Goal: Task Accomplishment & Management: Use online tool/utility

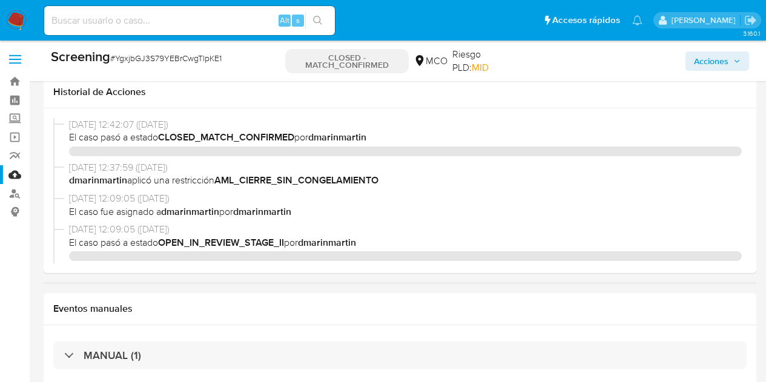
select select "10"
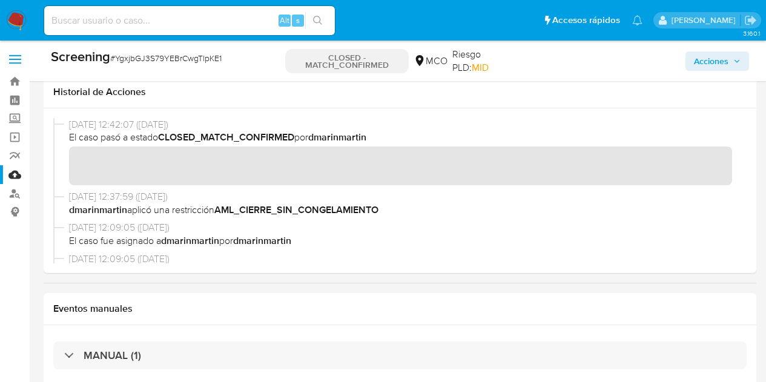
scroll to position [396, 0]
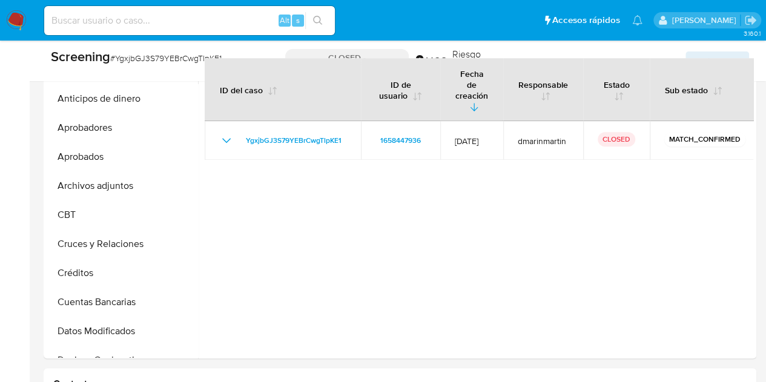
click at [229, 30] on div "Alt s" at bounding box center [189, 20] width 291 height 29
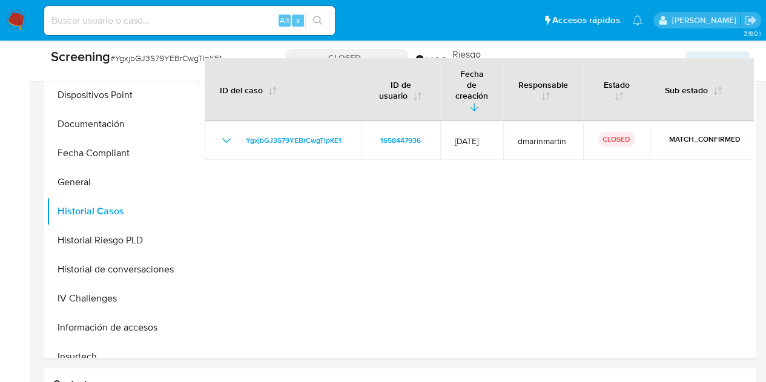
click at [227, 25] on input at bounding box center [189, 21] width 291 height 16
paste input "h3jUtrLjYaDncUHEEiolA4J8"
type input "h3jUtrLjYaDncUHEEiolA4J8"
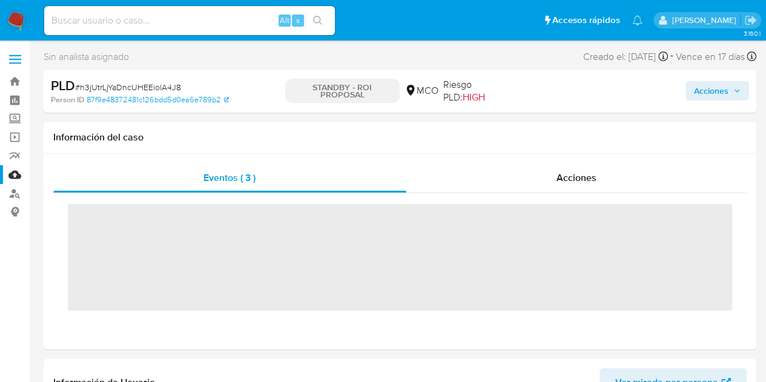
scroll to position [568, 0]
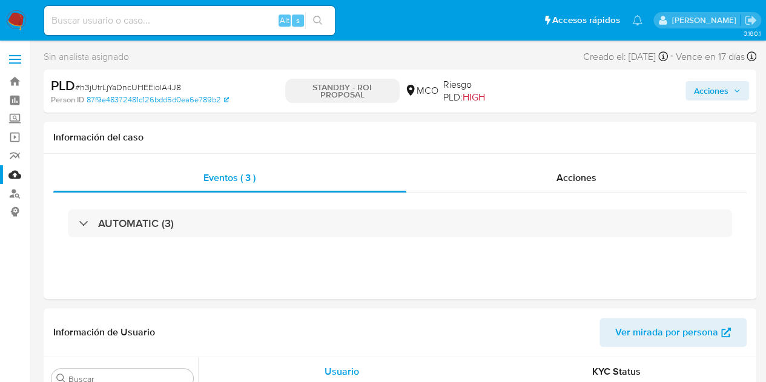
select select "10"
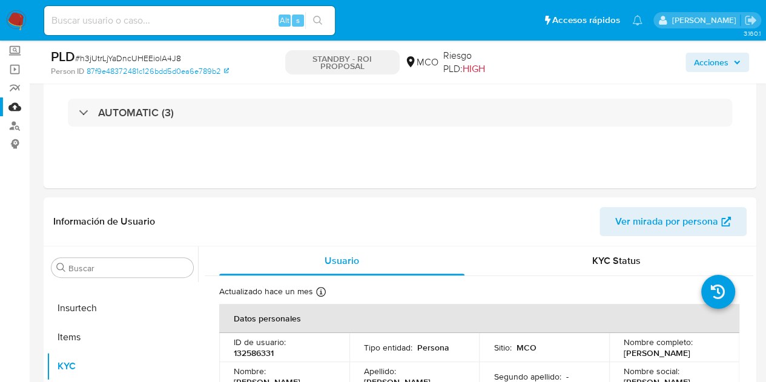
scroll to position [3, 0]
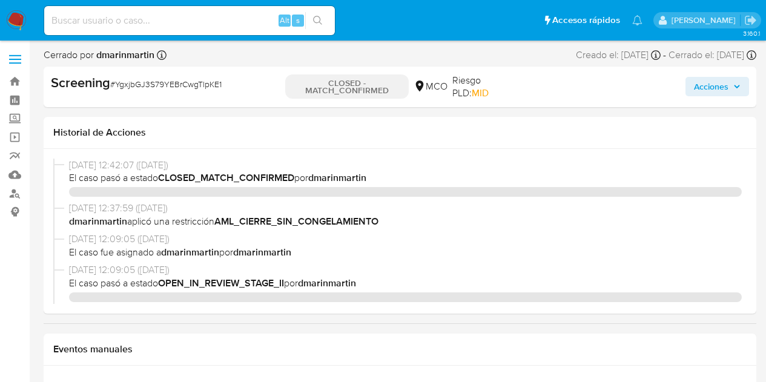
select select "10"
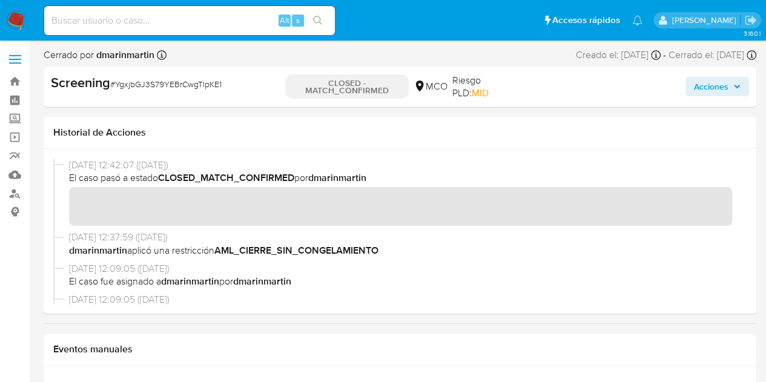
click at [210, 18] on input at bounding box center [189, 21] width 291 height 16
paste input "Ckyelo7rBABAlF2ROOBFglEY"
type input "Ckyelo7rBABAlF2ROOBFglEY"
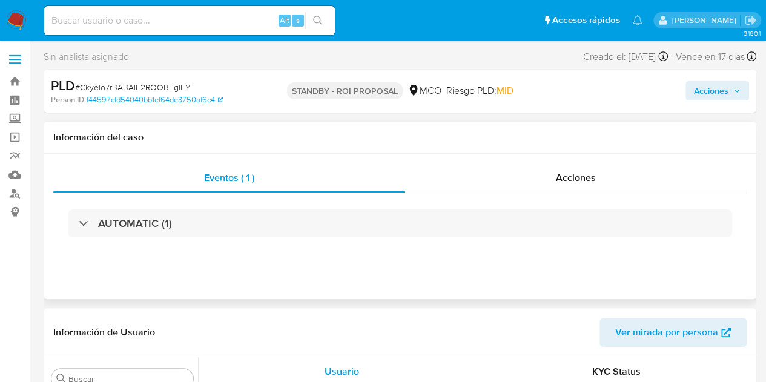
scroll to position [570, 0]
select select "10"
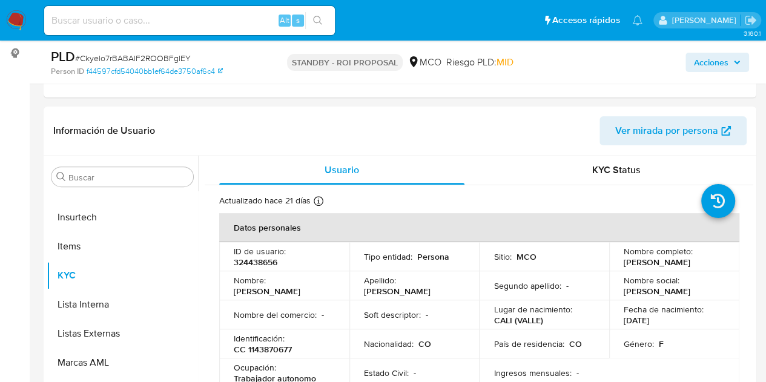
scroll to position [157, 0]
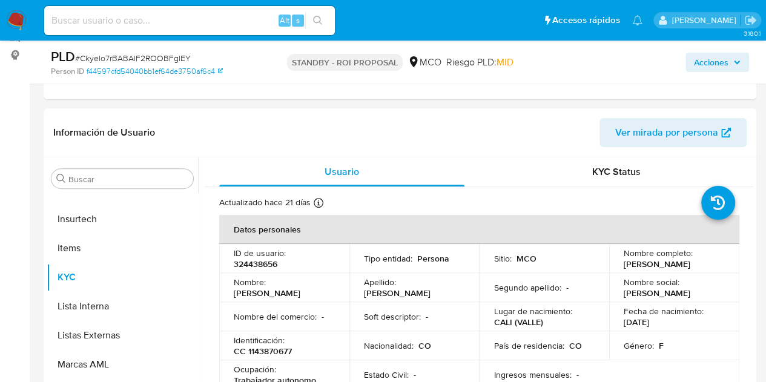
click at [709, 68] on span "Acciones" at bounding box center [711, 62] width 35 height 19
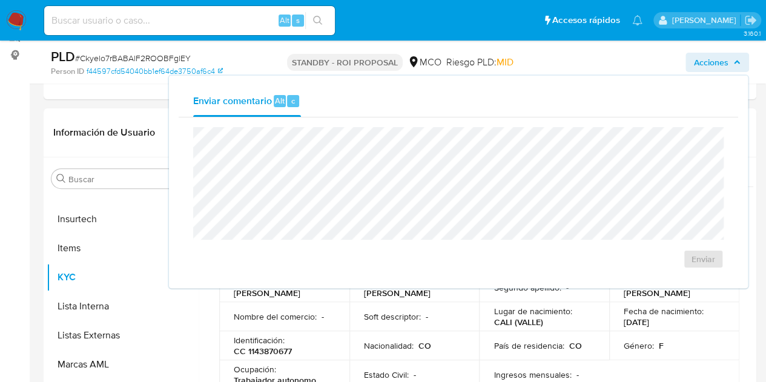
click at [236, 61] on div "PLD # Ckyelo7rBABAlF2ROOBFglEY" at bounding box center [165, 57] width 228 height 18
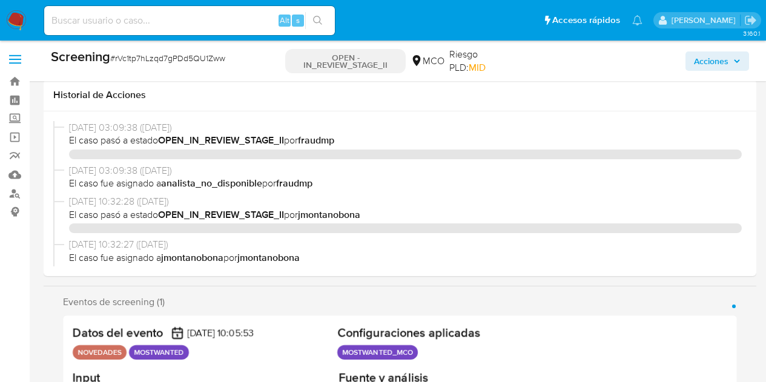
select select "10"
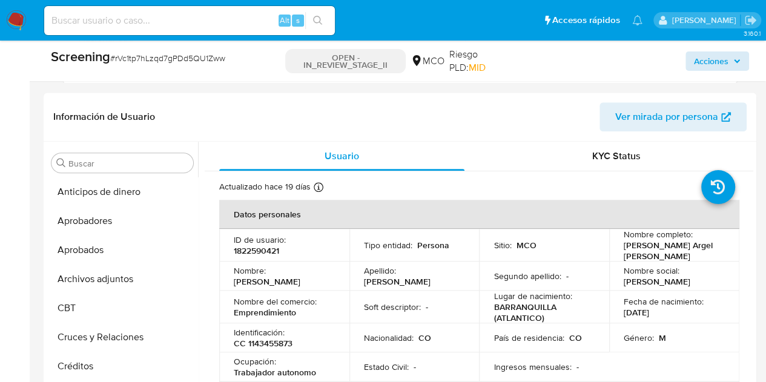
scroll to position [182, 0]
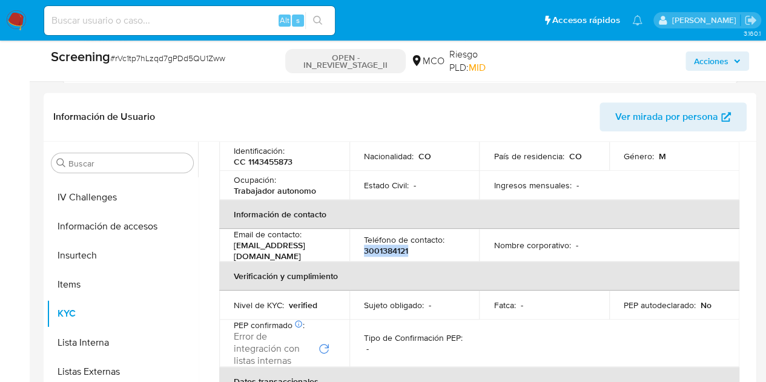
click at [743, 61] on button "Acciones" at bounding box center [718, 60] width 64 height 19
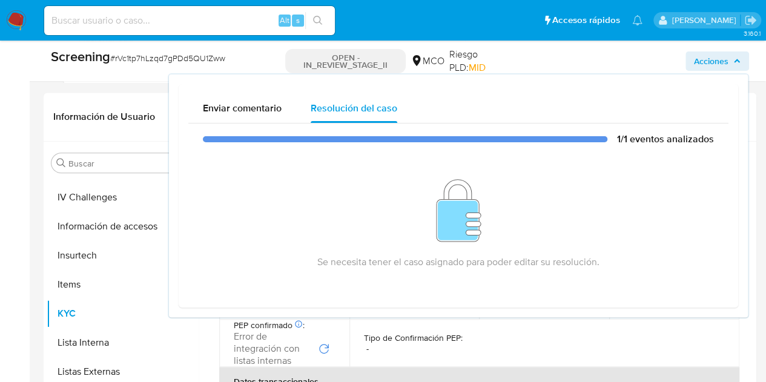
click at [728, 68] on span "Acciones" at bounding box center [711, 60] width 35 height 19
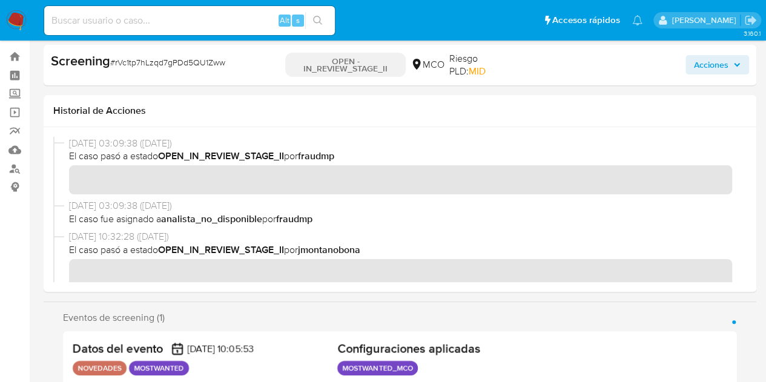
scroll to position [0, 0]
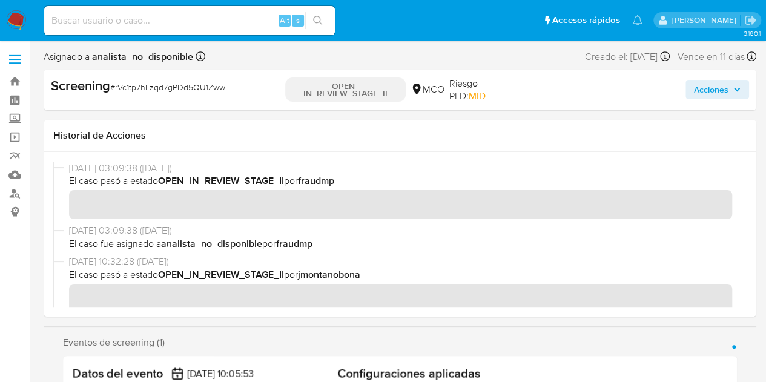
click at [735, 94] on span "Acciones" at bounding box center [717, 89] width 47 height 17
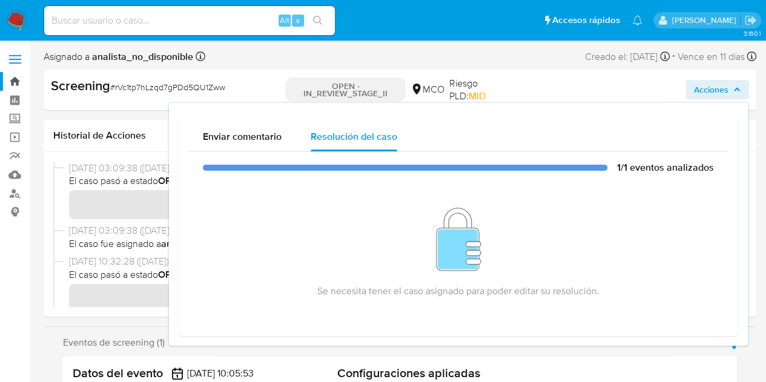
click at [27, 81] on link "Bandeja" at bounding box center [72, 81] width 144 height 19
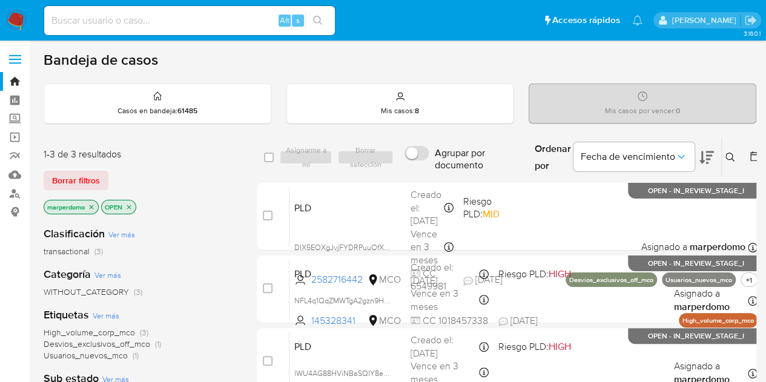
click at [727, 159] on icon at bounding box center [730, 157] width 9 height 9
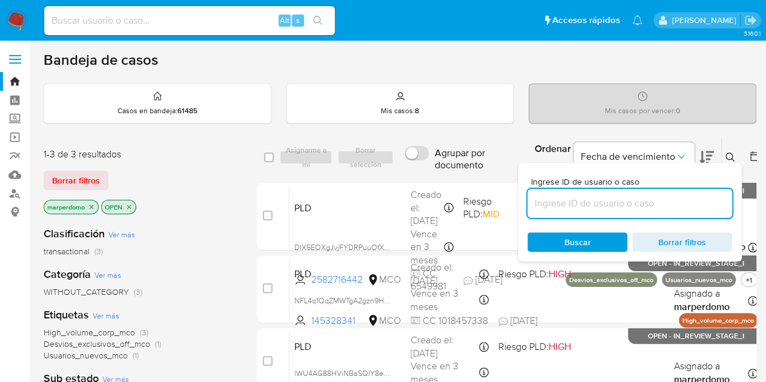
click at [637, 198] on input at bounding box center [630, 204] width 205 height 16
type input "nvF7Q42KUUeCKrBdGAfwALwS"
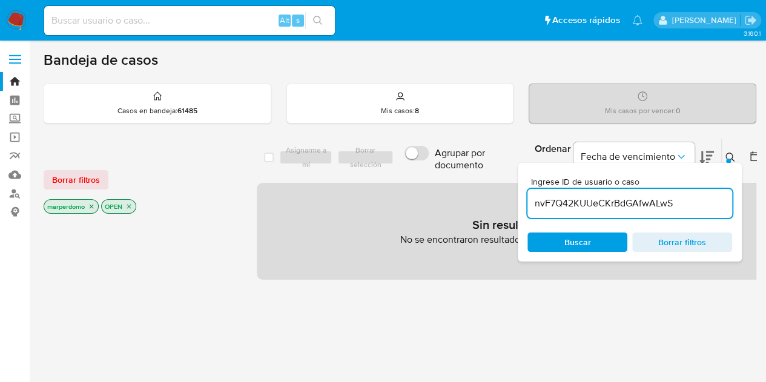
click at [92, 207] on icon "close-filter" at bounding box center [91, 206] width 7 height 7
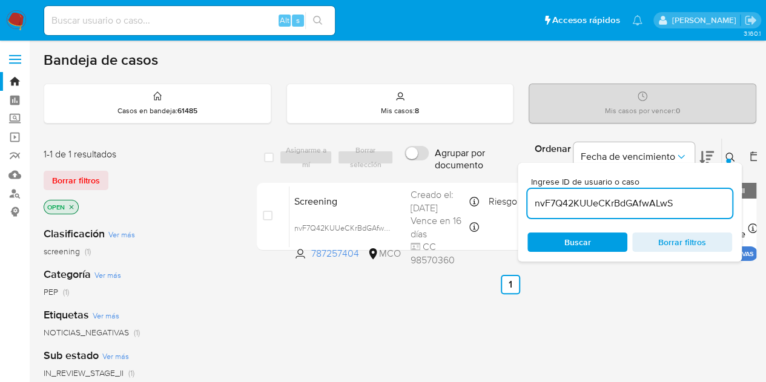
click at [578, 247] on span "Buscar" at bounding box center [578, 242] width 27 height 19
click at [726, 153] on icon at bounding box center [730, 157] width 9 height 9
